Goal: Transaction & Acquisition: Purchase product/service

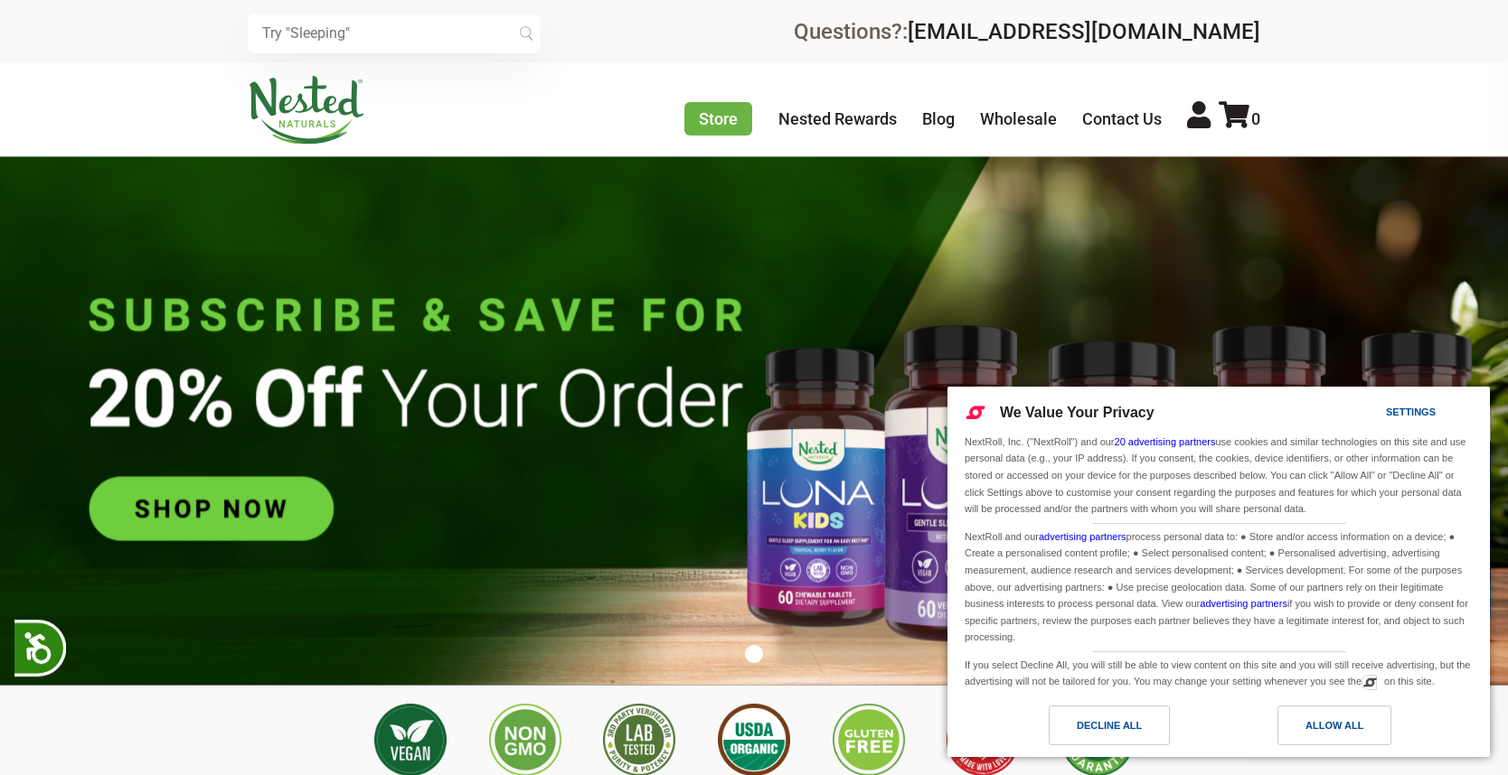
scroll to position [0, 634]
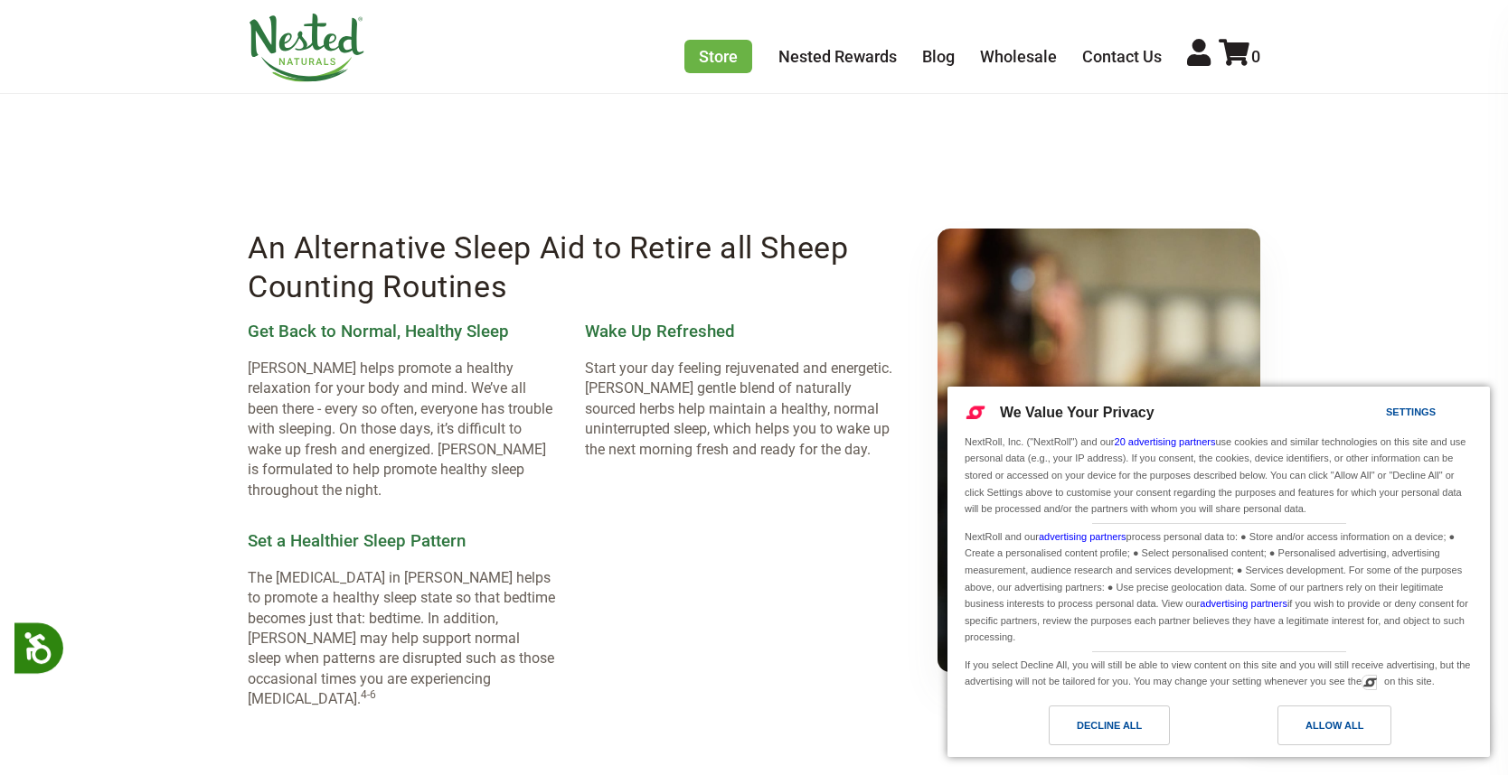
scroll to position [2326, 0]
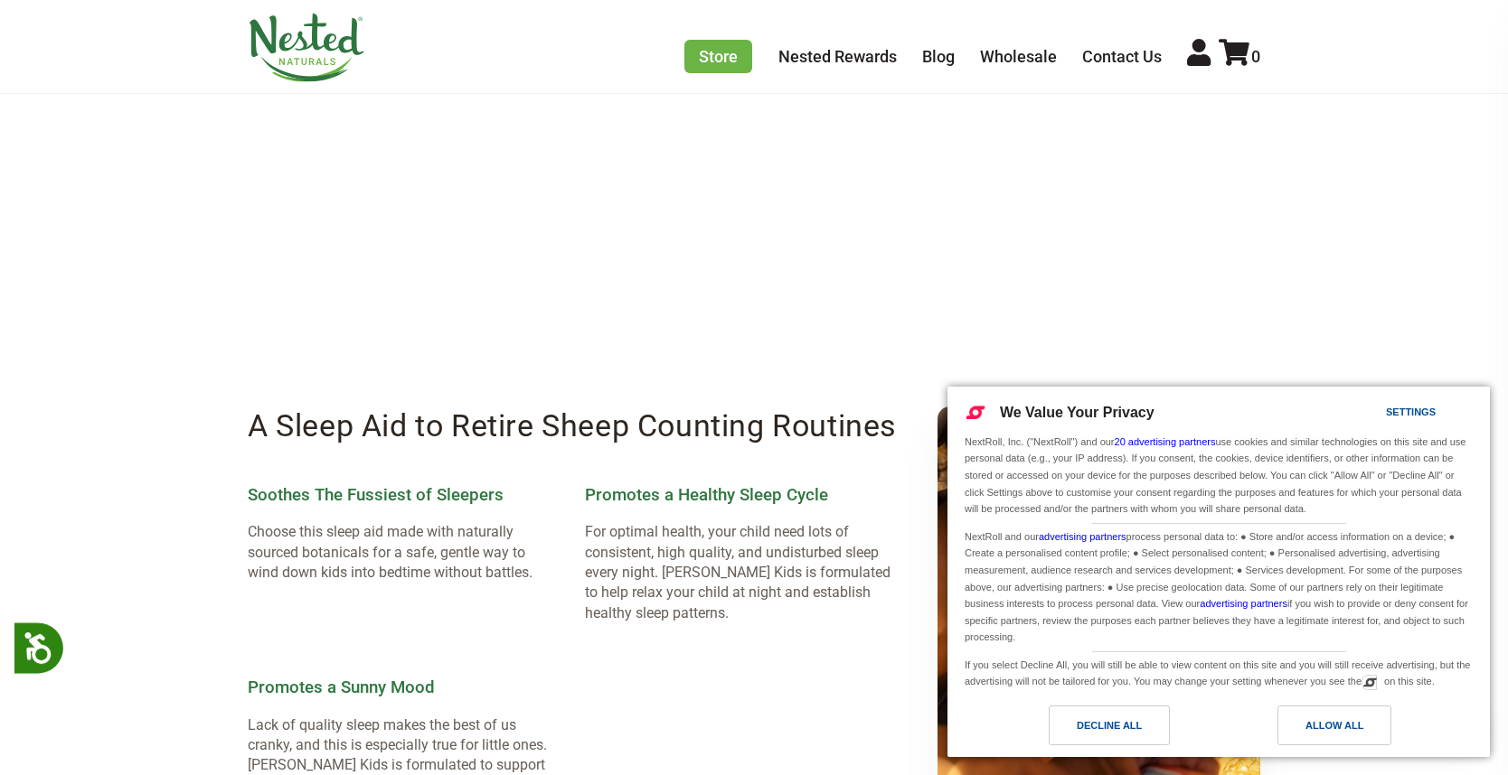
scroll to position [1551, 0]
